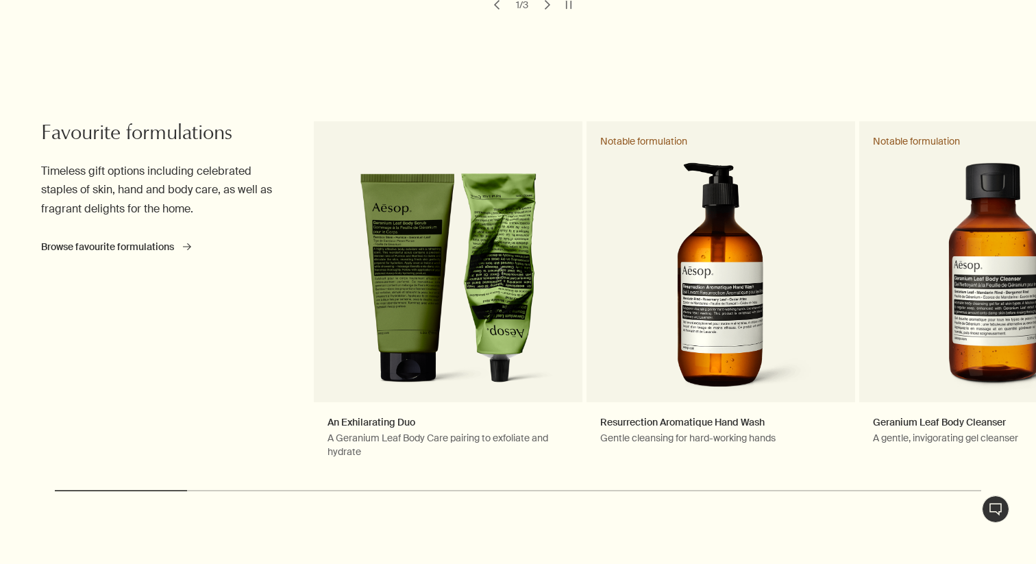
scroll to position [614, 0]
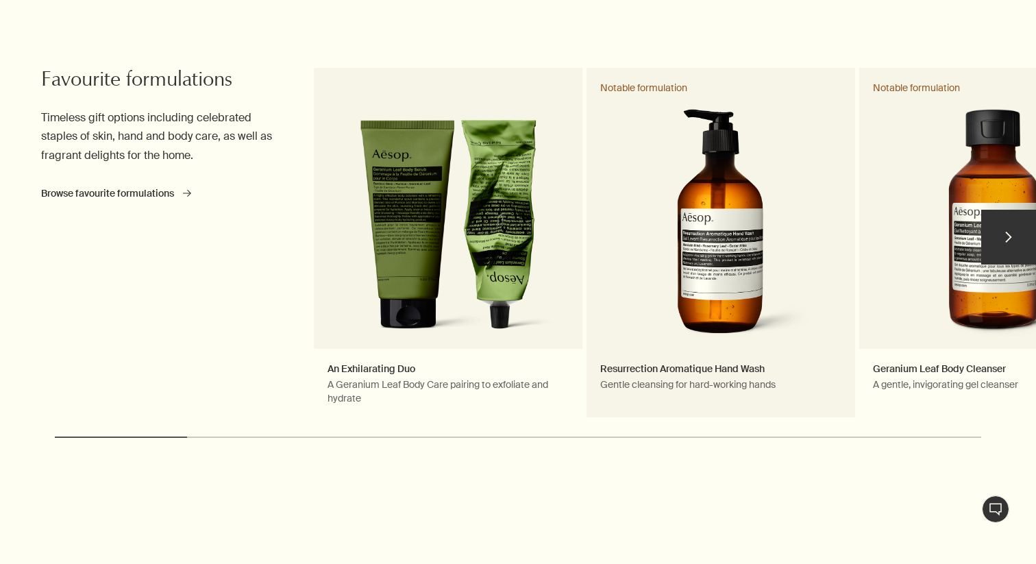
click at [705, 247] on link "Resurrection Aromatique Hand Wash Gentle cleansing for hard-working hands Notab…" at bounding box center [720, 243] width 268 height 351
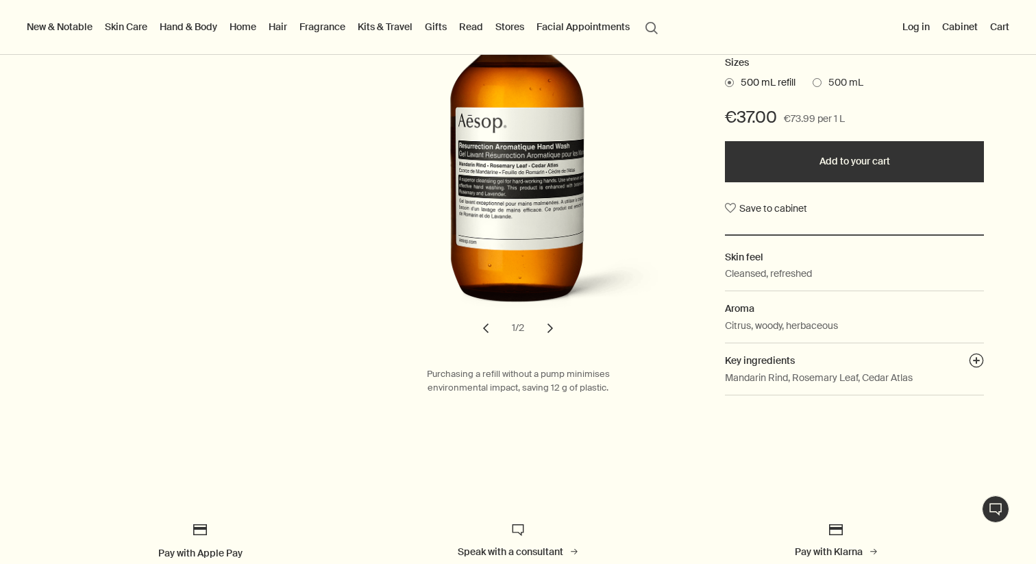
scroll to position [184, 0]
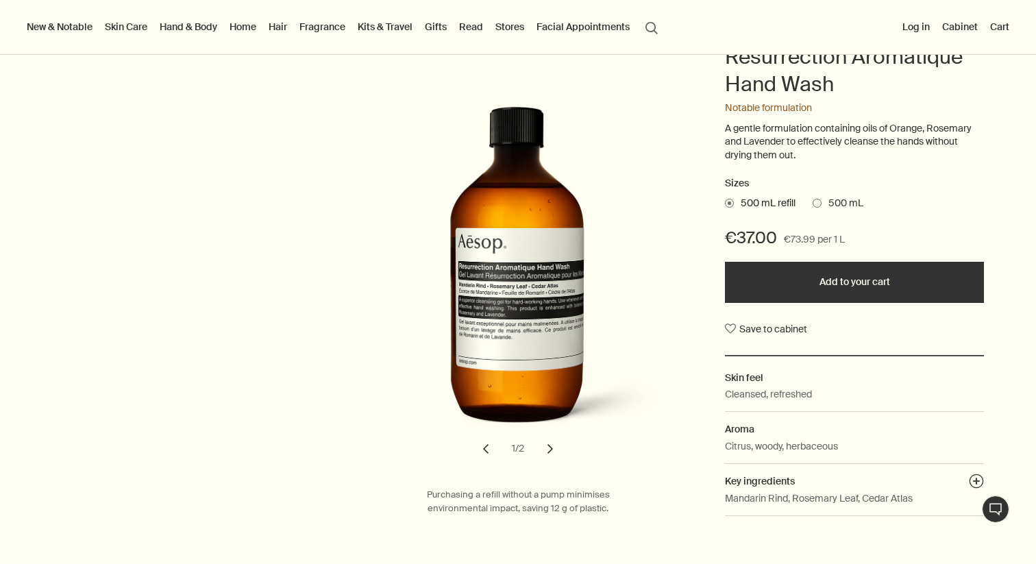
click at [818, 205] on span at bounding box center [816, 203] width 9 height 9
click at [812, 205] on input "500 mL" at bounding box center [812, 201] width 0 height 9
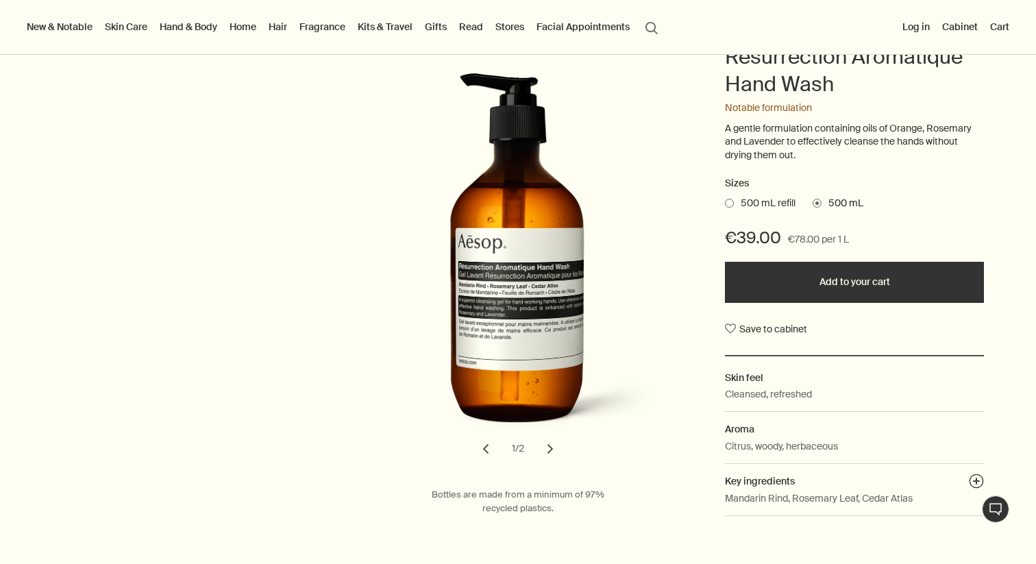
click at [729, 209] on label "500 mL refill" at bounding box center [760, 204] width 71 height 14
click at [725, 205] on input "500 mL refill" at bounding box center [725, 201] width 0 height 9
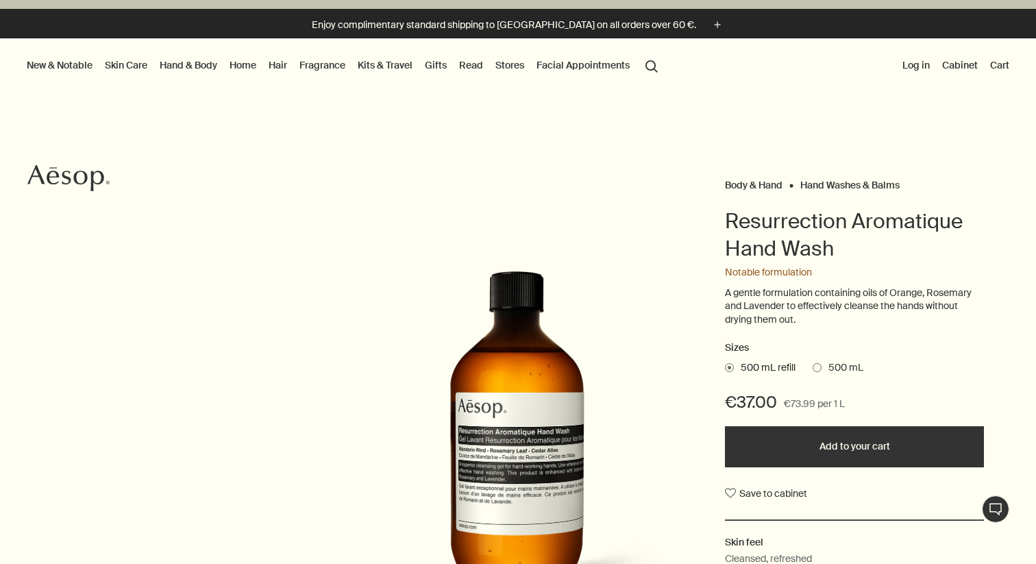
scroll to position [0, 0]
